Goal: Transaction & Acquisition: Book appointment/travel/reservation

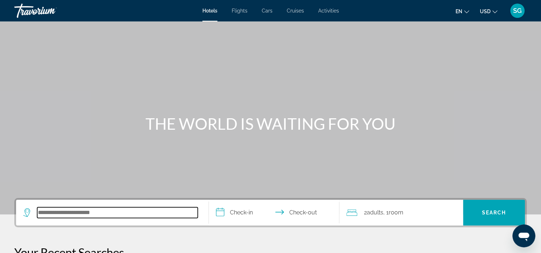
click at [73, 210] on input "Search hotel destination" at bounding box center [117, 212] width 161 height 11
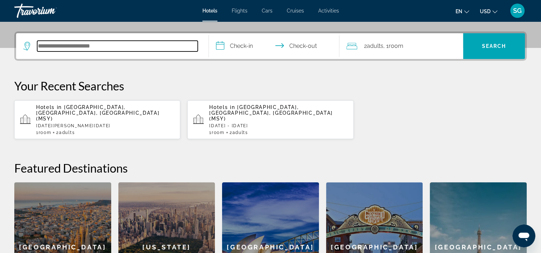
scroll to position [174, 0]
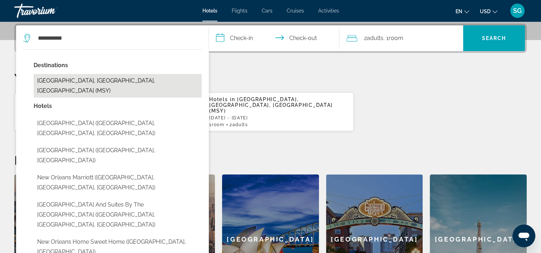
click at [123, 79] on button "[GEOGRAPHIC_DATA], [GEOGRAPHIC_DATA], [GEOGRAPHIC_DATA] (MSY)" at bounding box center [118, 86] width 168 height 24
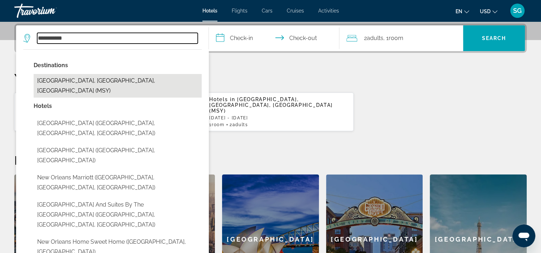
type input "**********"
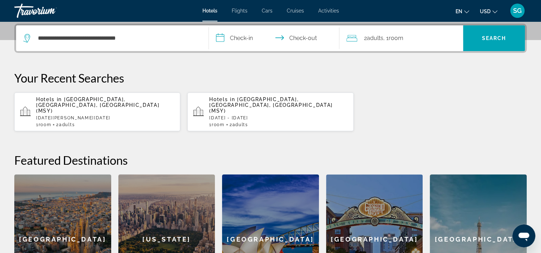
click at [246, 35] on input "**********" at bounding box center [276, 39] width 134 height 28
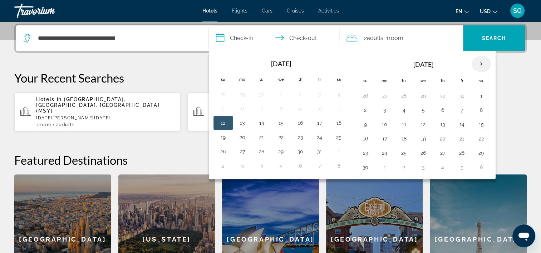
click at [474, 65] on th "Next month" at bounding box center [481, 64] width 19 height 16
click at [424, 151] on button "28" at bounding box center [423, 153] width 11 height 10
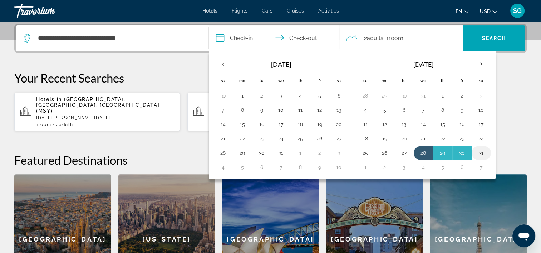
click at [482, 153] on button "31" at bounding box center [480, 153] width 11 height 10
type input "**********"
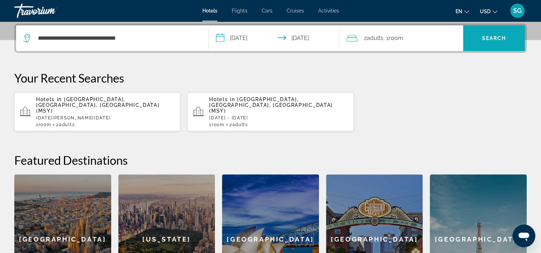
click at [498, 41] on span "Search" at bounding box center [494, 38] width 62 height 17
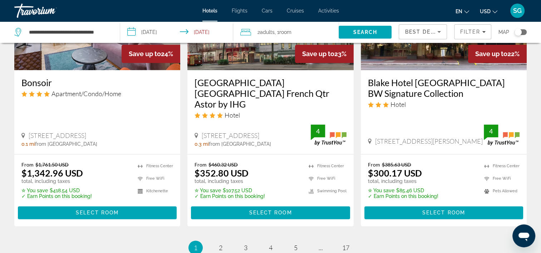
scroll to position [958, 0]
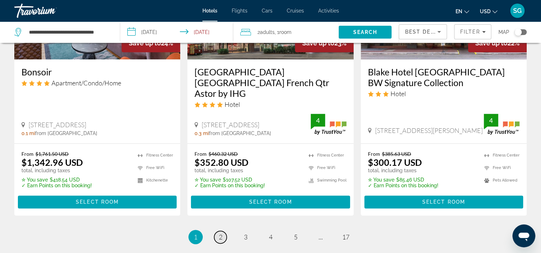
click at [220, 233] on span "2" at bounding box center [221, 237] width 4 height 8
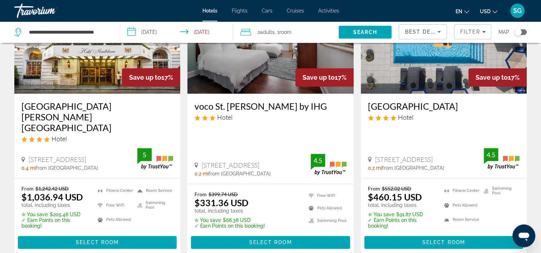
scroll to position [930, 0]
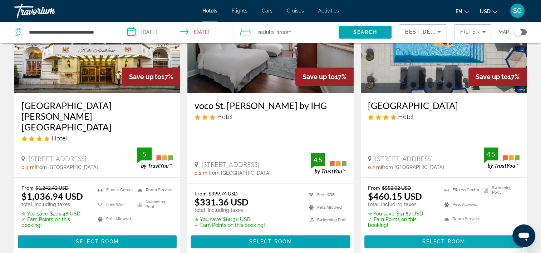
click at [419, 233] on span "Main content" at bounding box center [443, 241] width 159 height 17
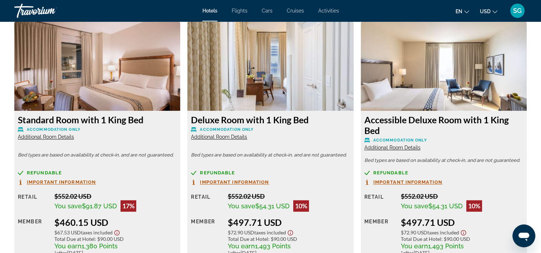
scroll to position [978, 0]
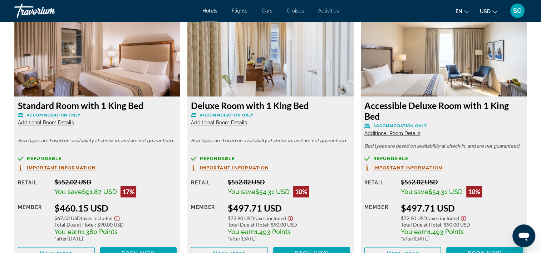
click at [244, 73] on img "Main content" at bounding box center [270, 51] width 166 height 89
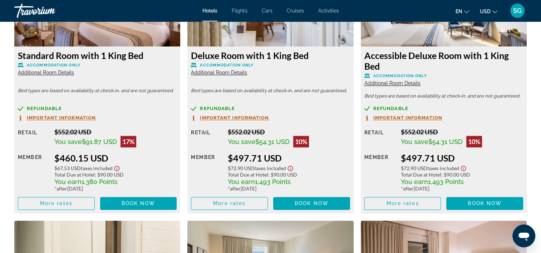
scroll to position [1009, 0]
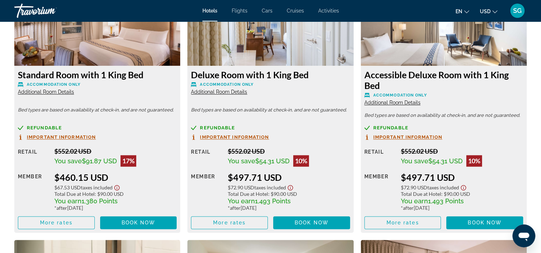
click at [215, 92] on span "Additional Room Details" at bounding box center [219, 92] width 56 height 6
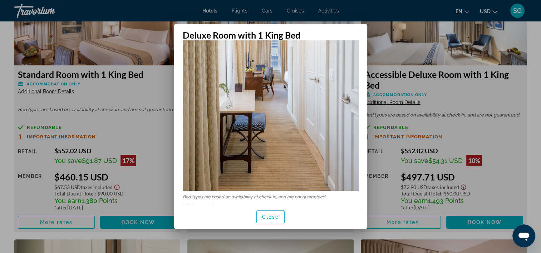
scroll to position [0, 0]
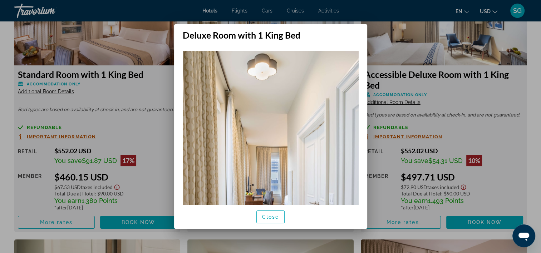
click at [126, 42] on div at bounding box center [270, 126] width 541 height 253
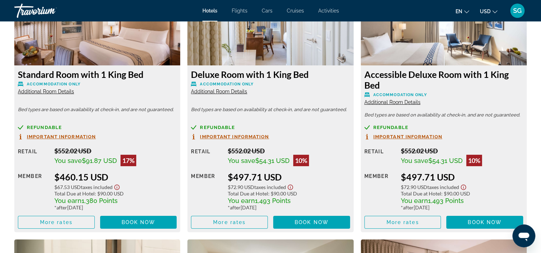
scroll to position [1009, 0]
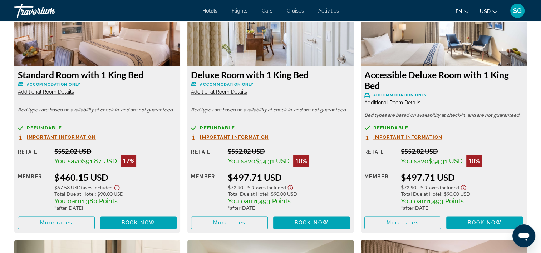
click at [126, 42] on img "Main content" at bounding box center [97, 20] width 166 height 89
click at [66, 90] on span "Additional Room Details" at bounding box center [46, 92] width 56 height 6
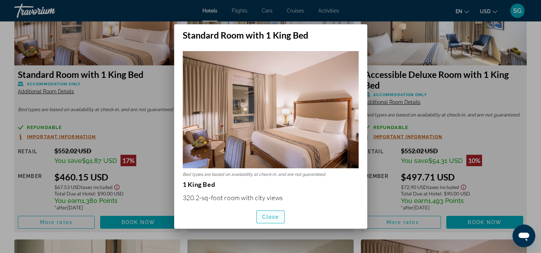
click at [267, 219] on span "Close" at bounding box center [270, 217] width 17 height 6
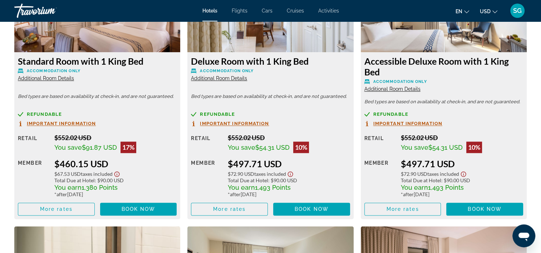
scroll to position [1023, 0]
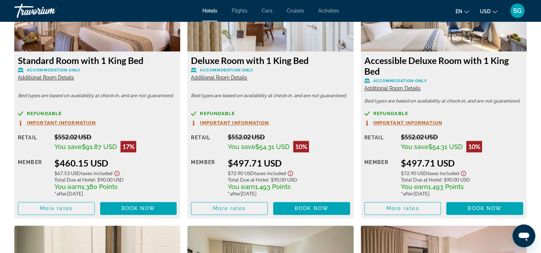
click at [292, 174] on icon "Show Taxes and Fees disclaimer" at bounding box center [290, 173] width 9 height 6
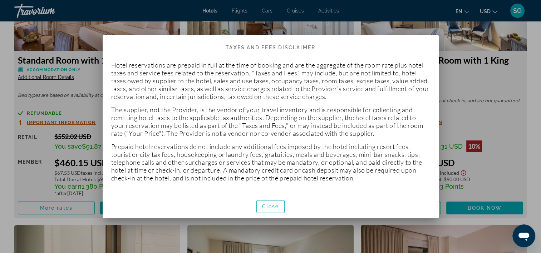
scroll to position [0, 0]
click at [266, 208] on span "Close" at bounding box center [270, 207] width 17 height 6
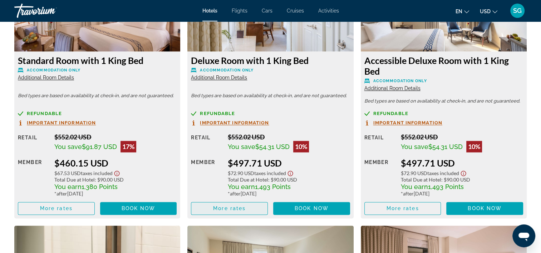
click at [255, 207] on span "Main content" at bounding box center [229, 208] width 76 height 17
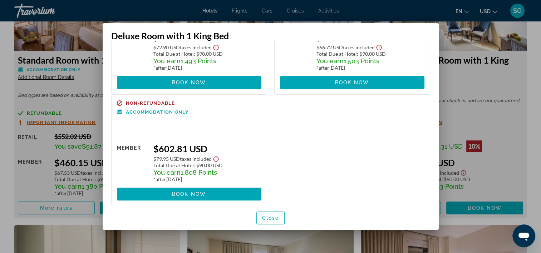
scroll to position [93, 0]
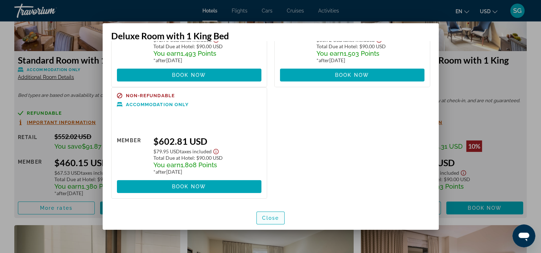
click at [269, 220] on span "Close" at bounding box center [270, 218] width 17 height 6
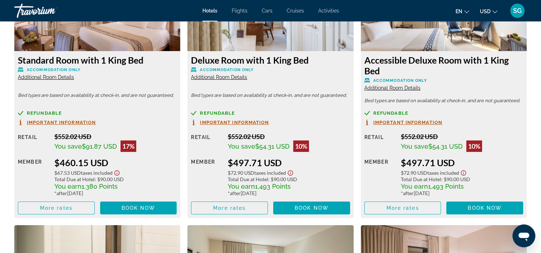
scroll to position [1023, 0]
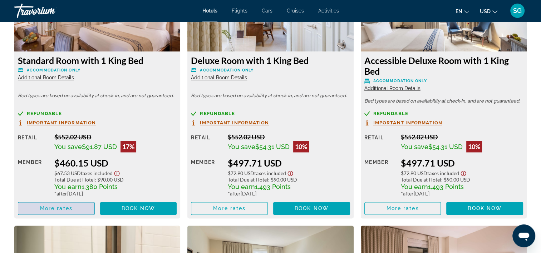
click at [39, 204] on span "Main content" at bounding box center [56, 208] width 76 height 17
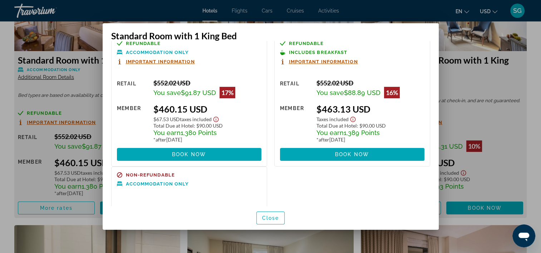
scroll to position [12, 0]
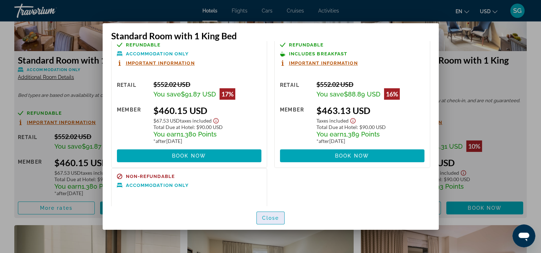
click at [268, 220] on span "Close" at bounding box center [270, 218] width 17 height 6
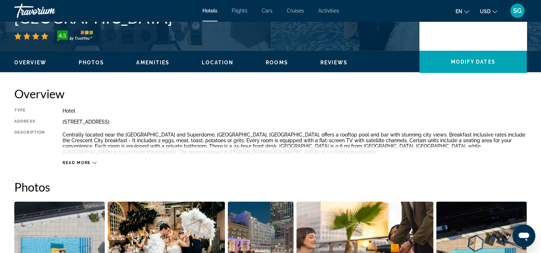
scroll to position [0, 0]
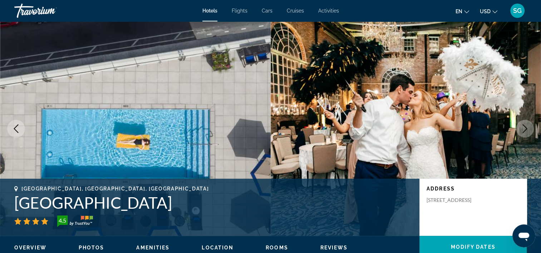
click at [210, 13] on span "Hotels" at bounding box center [209, 11] width 15 height 6
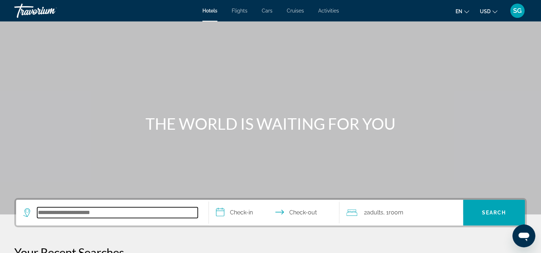
click at [62, 217] on input "Search hotel destination" at bounding box center [117, 212] width 161 height 11
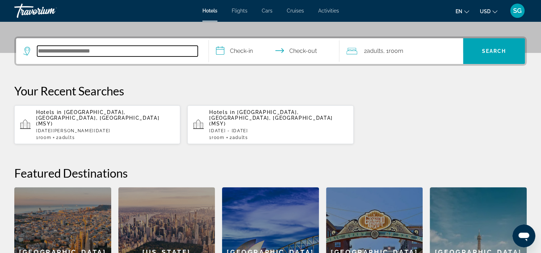
scroll to position [174, 0]
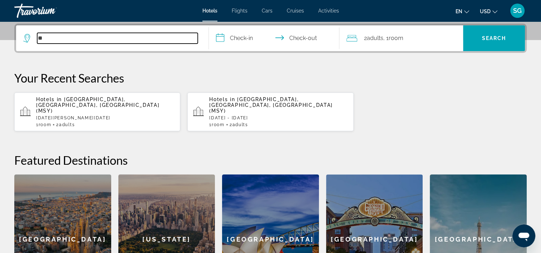
type input "*"
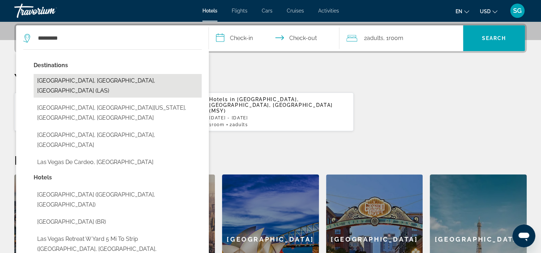
click at [104, 83] on button "[GEOGRAPHIC_DATA], [GEOGRAPHIC_DATA], [GEOGRAPHIC_DATA] (LAS)" at bounding box center [118, 86] width 168 height 24
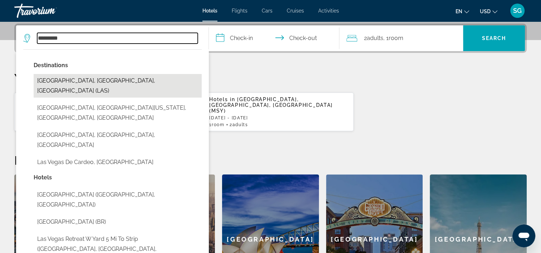
type input "**********"
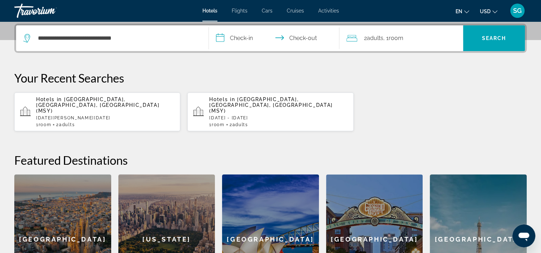
click at [238, 38] on input "**********" at bounding box center [276, 39] width 134 height 28
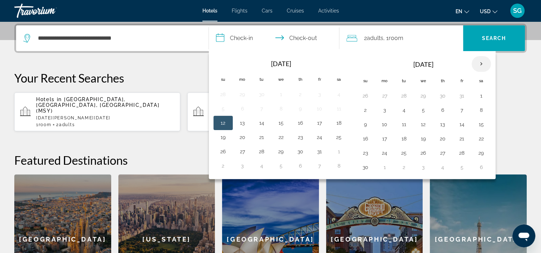
click at [477, 63] on th "Next month" at bounding box center [481, 64] width 19 height 16
click at [365, 97] on button "30" at bounding box center [365, 96] width 11 height 10
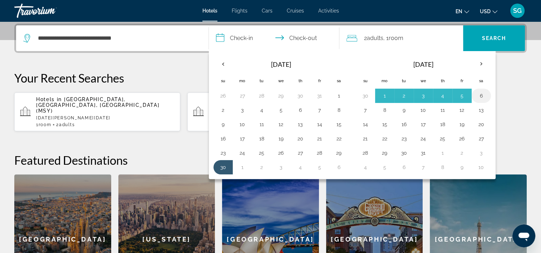
click at [477, 97] on button "6" at bounding box center [480, 96] width 11 height 10
type input "**********"
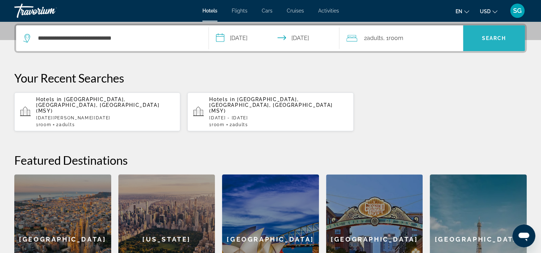
click at [494, 38] on span "Search" at bounding box center [494, 38] width 24 height 6
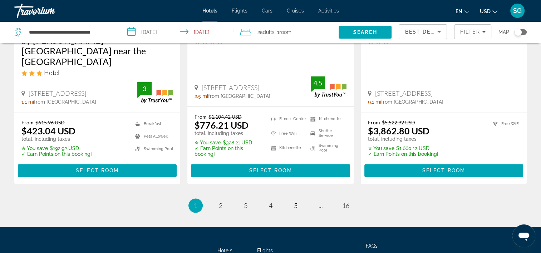
scroll to position [1024, 0]
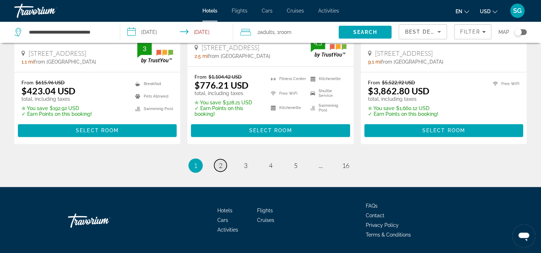
click at [218, 159] on link "page 2" at bounding box center [220, 165] width 13 height 13
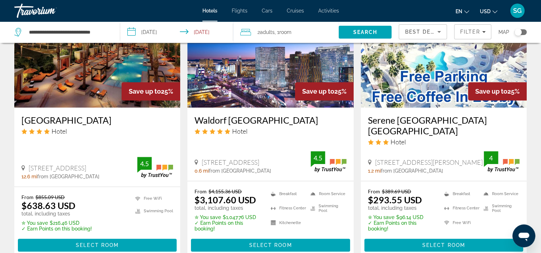
scroll to position [586, 0]
